Goal: Ask a question

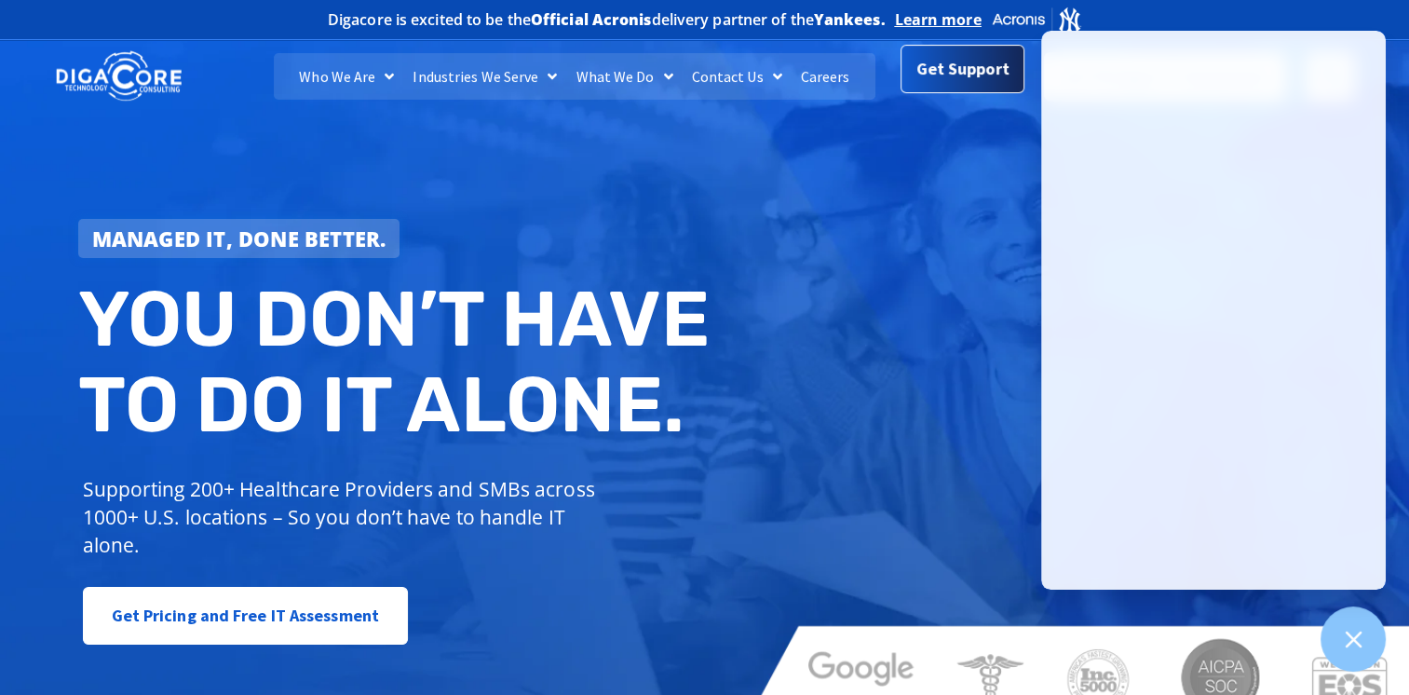
click at [971, 85] on span "Get Support" at bounding box center [962, 68] width 93 height 37
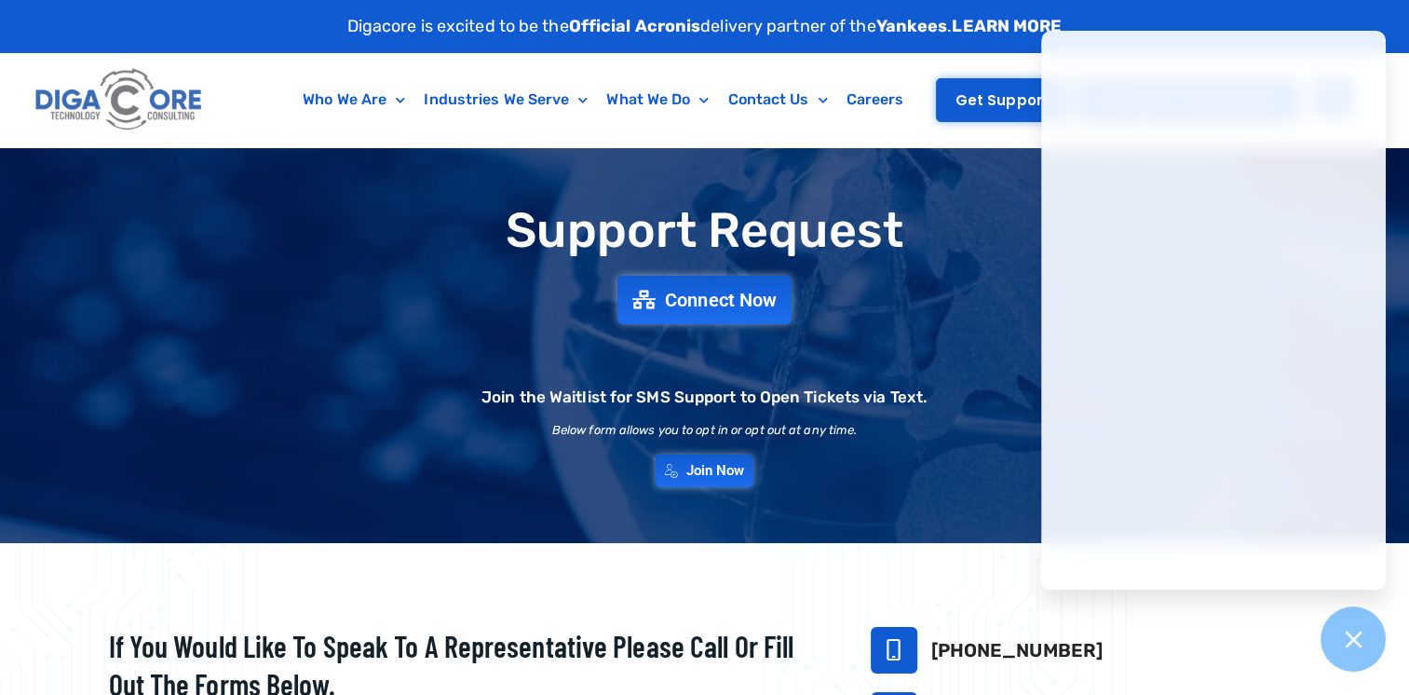
click at [979, 102] on span "Get Support" at bounding box center [1002, 100] width 93 height 14
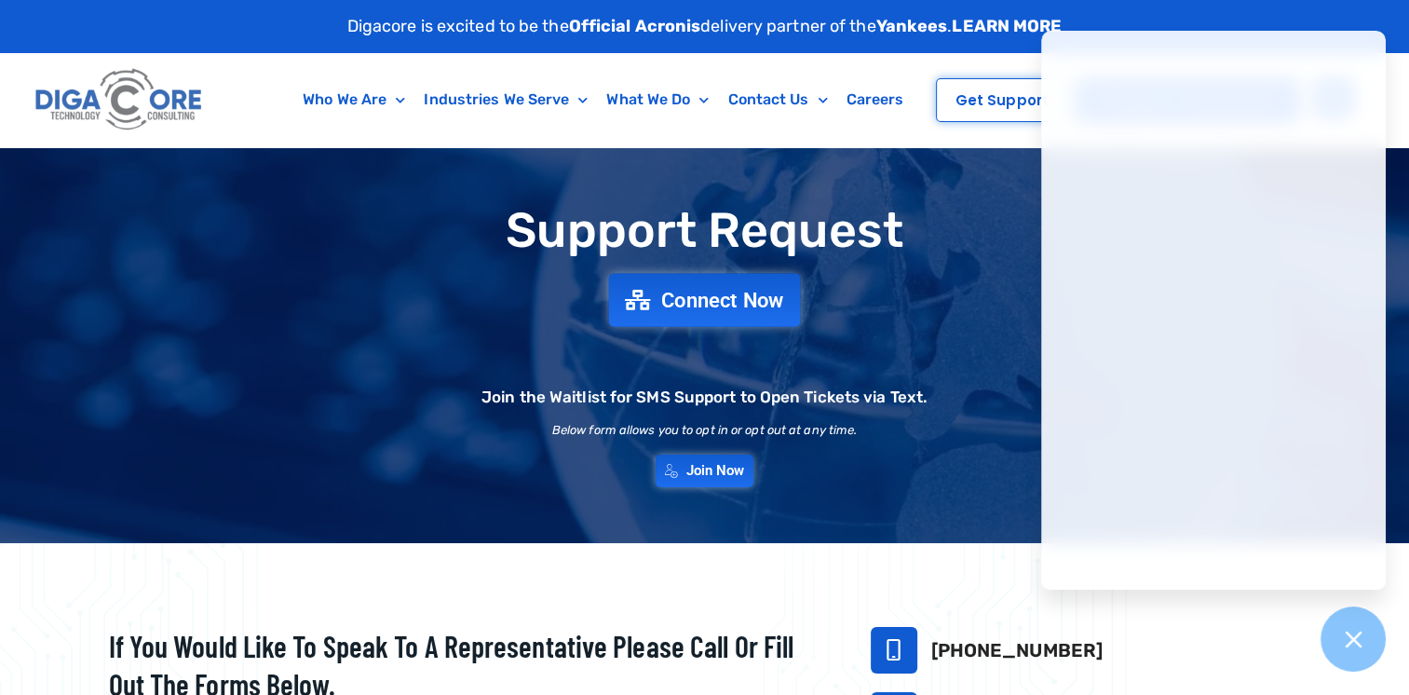
click at [709, 304] on span "Connect Now" at bounding box center [722, 300] width 123 height 20
